Goal: Task Accomplishment & Management: Complete application form

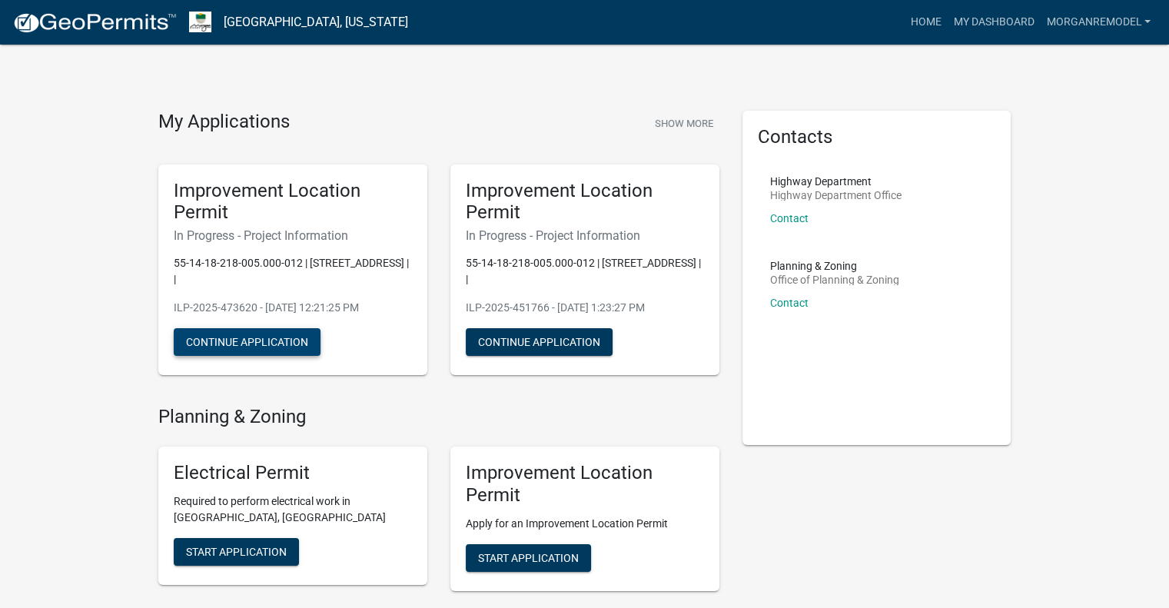
click at [197, 347] on button "Continue Application" at bounding box center [247, 342] width 147 height 28
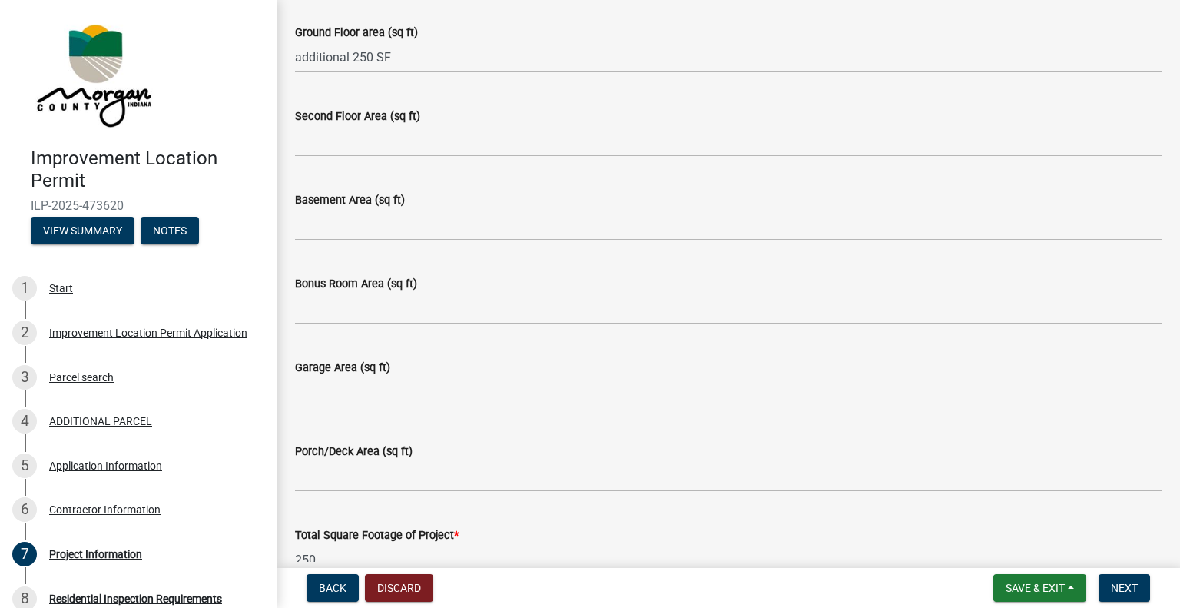
scroll to position [769, 0]
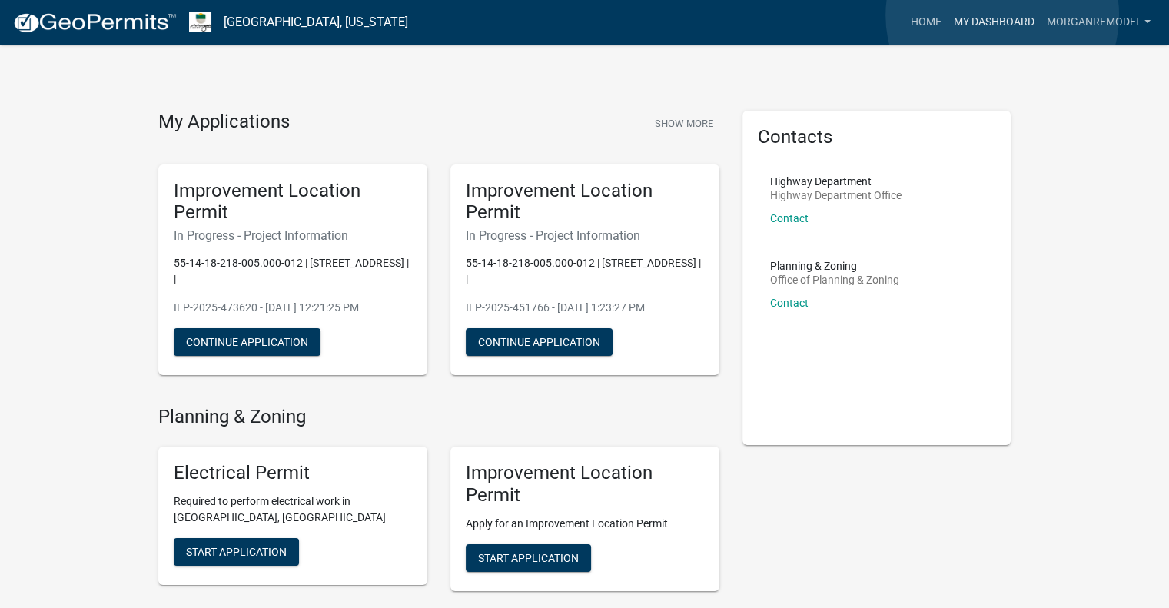
click at [1002, 15] on link "My Dashboard" at bounding box center [993, 22] width 93 height 29
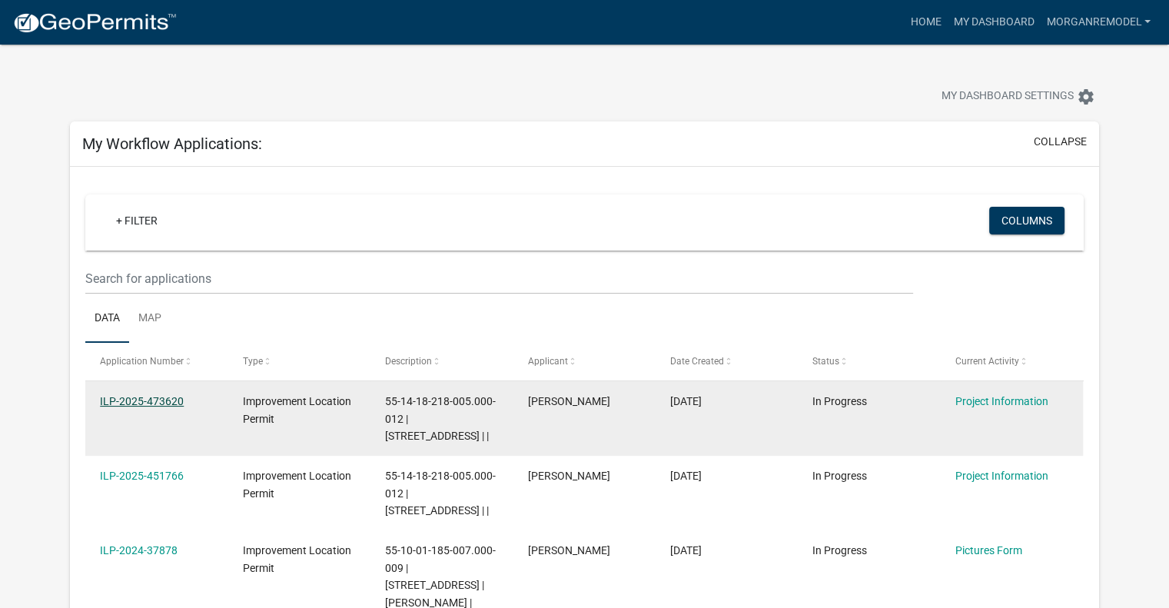
click at [148, 397] on link "ILP-2025-473620" at bounding box center [142, 401] width 84 height 12
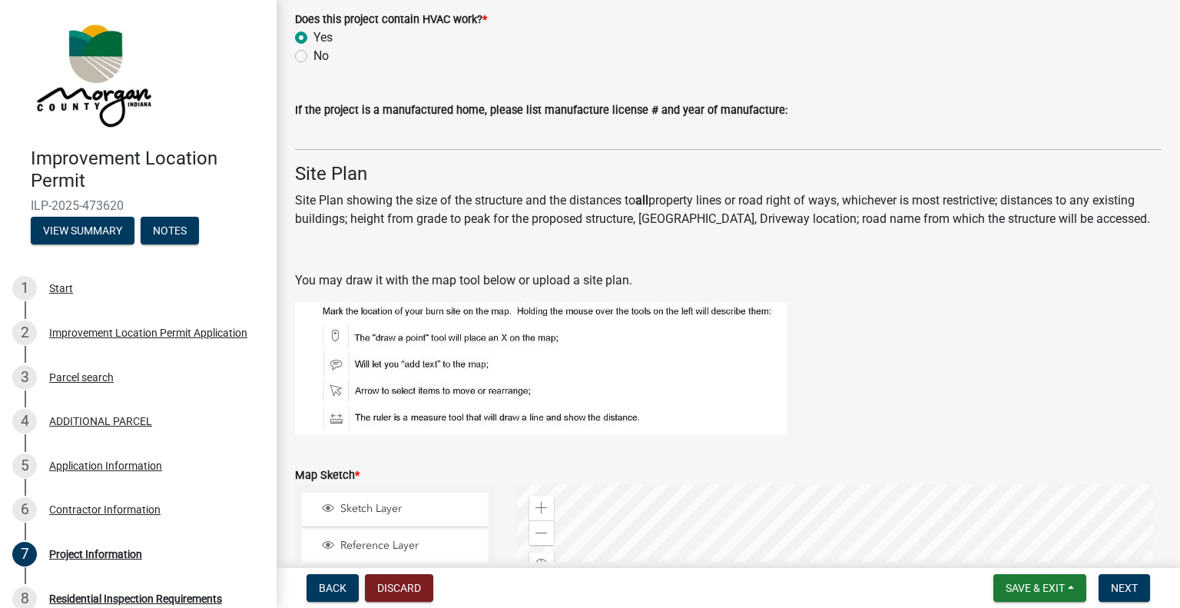
scroll to position [2997, 0]
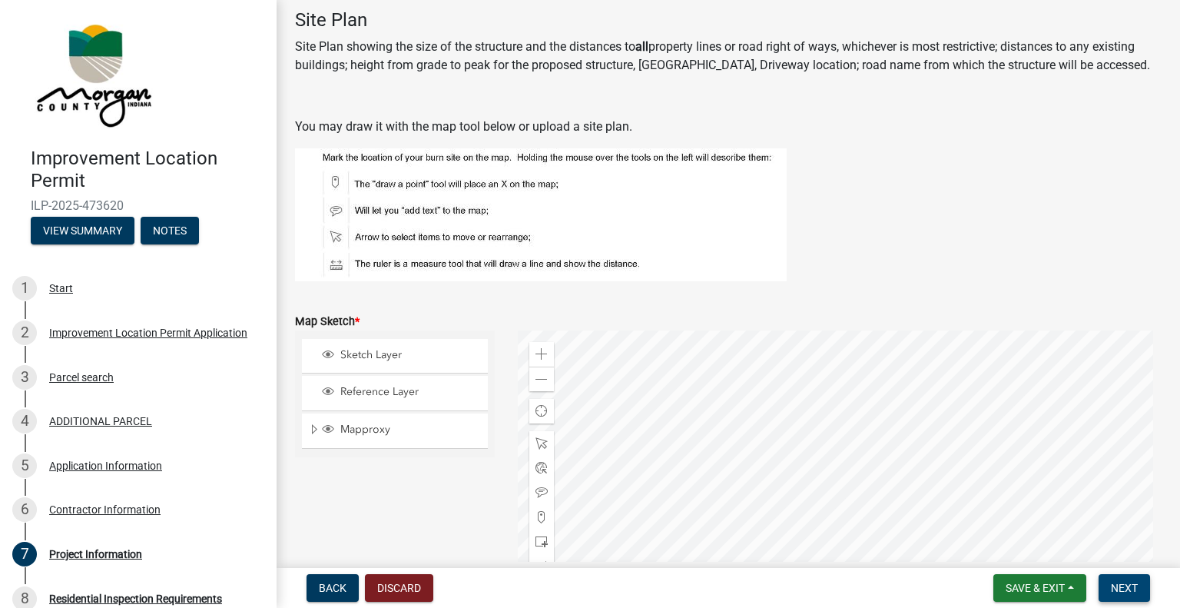
click at [1134, 589] on span "Next" at bounding box center [1124, 588] width 27 height 12
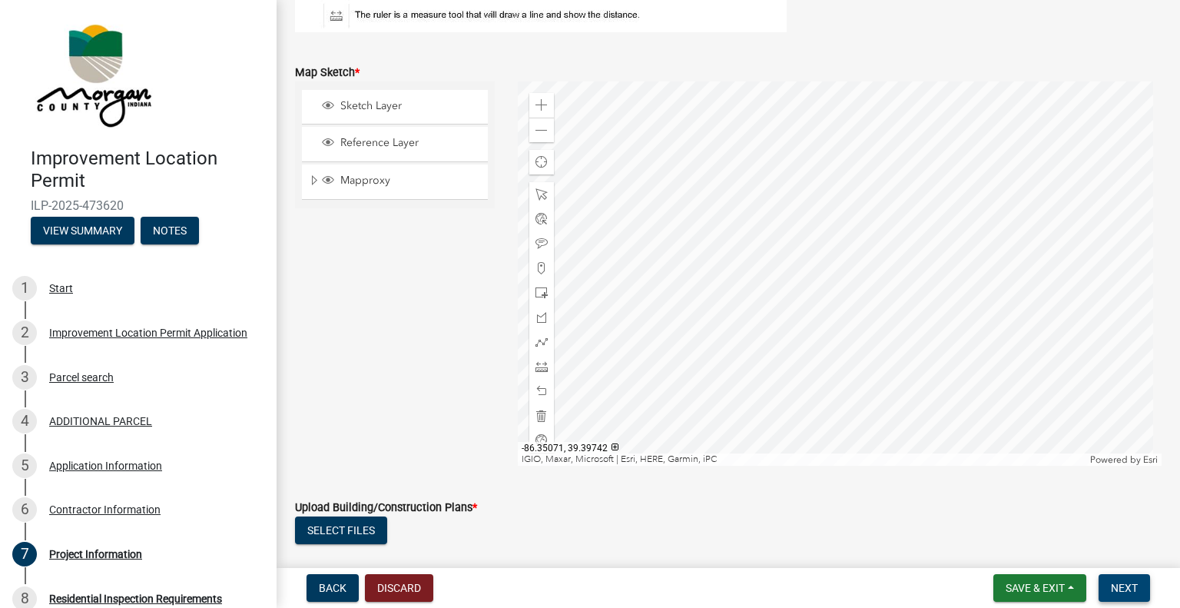
scroll to position [3335, 0]
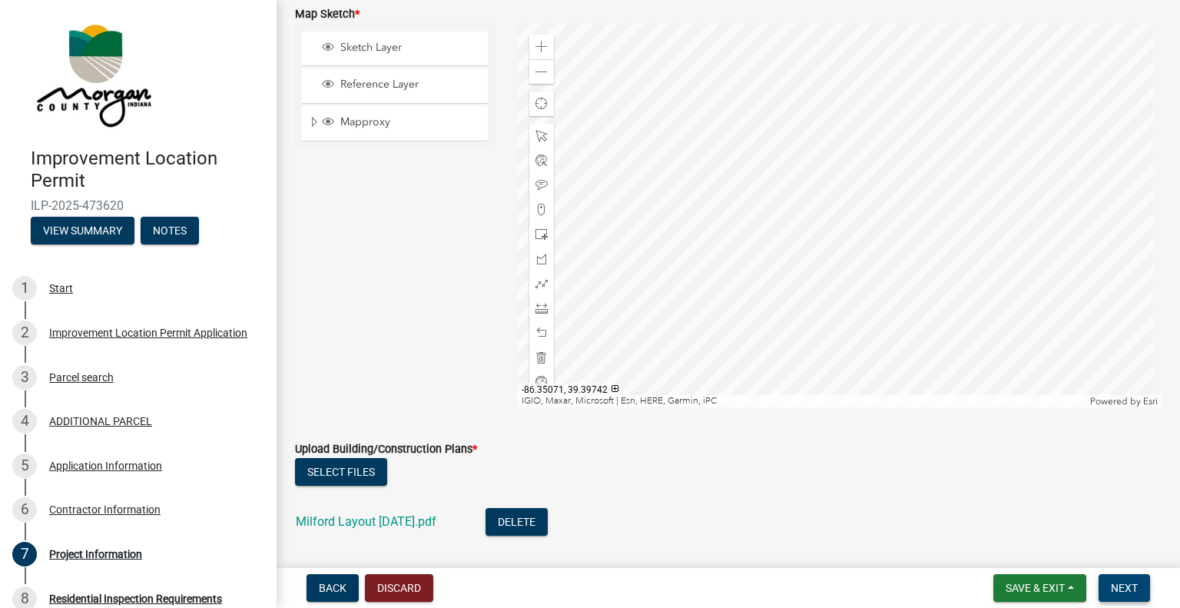
click at [1134, 589] on span "Next" at bounding box center [1124, 588] width 27 height 12
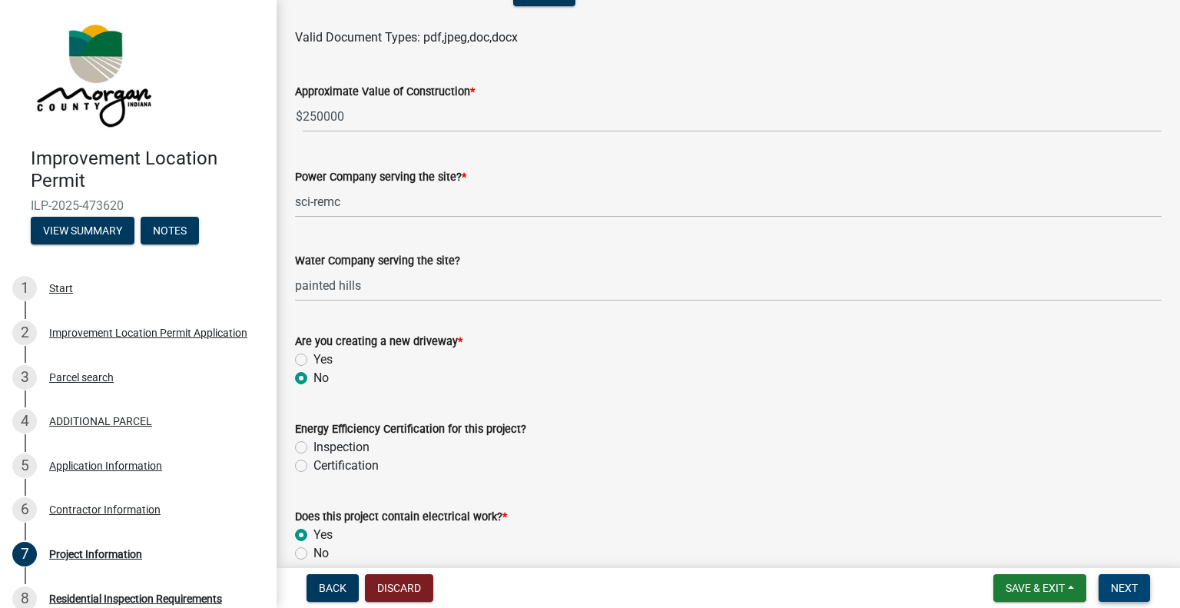
scroll to position [1460, 0]
